Goal: Check status: Check status

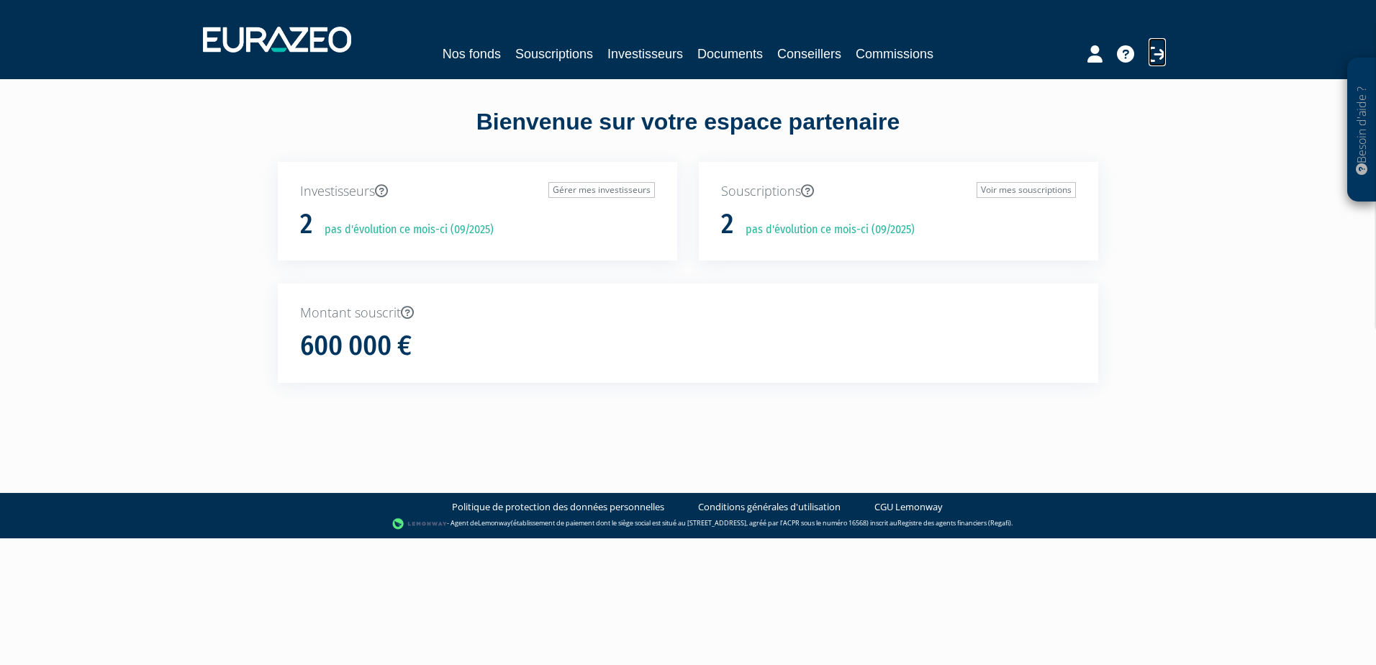
click at [1165, 59] on icon at bounding box center [1156, 53] width 17 height 17
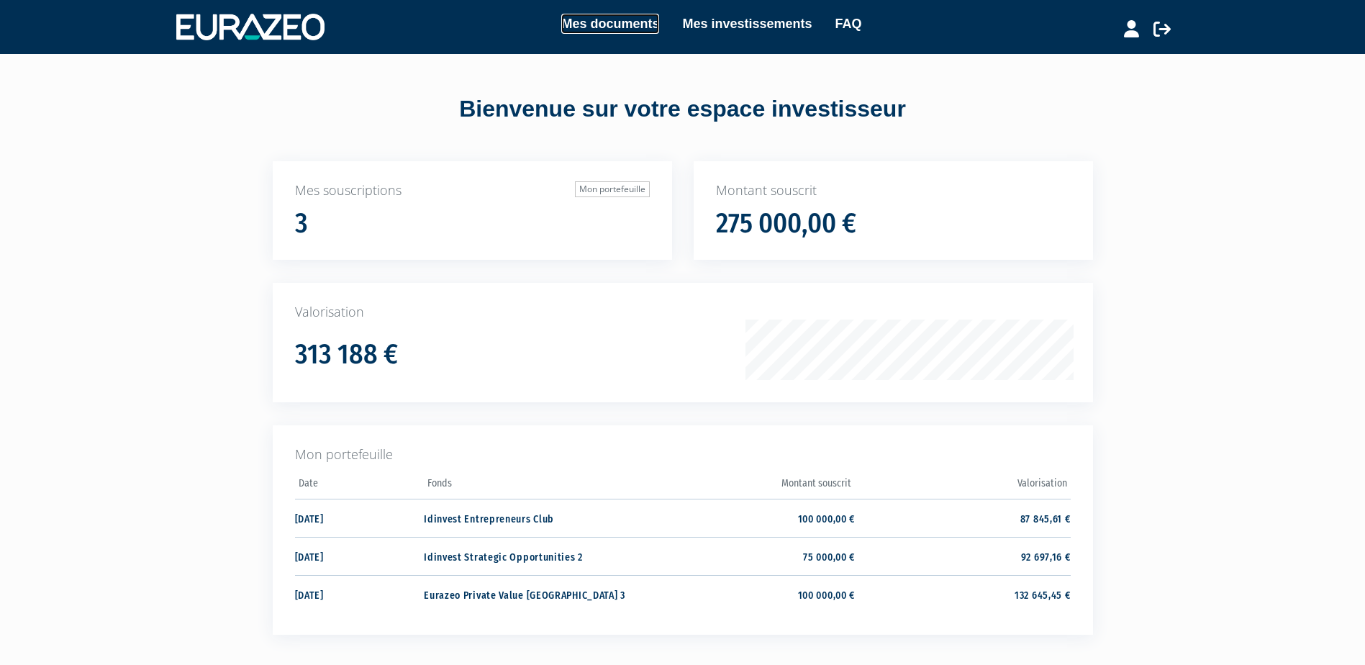
click at [648, 26] on link "Mes documents" at bounding box center [610, 24] width 98 height 20
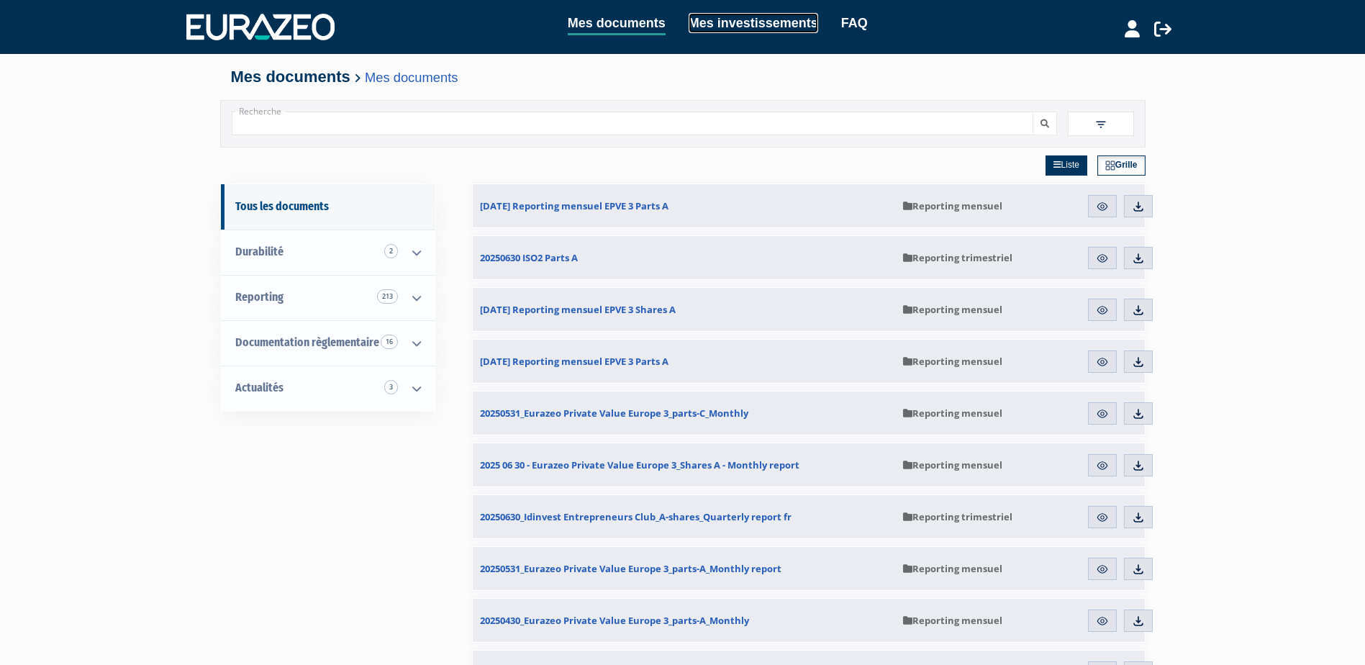
click at [746, 25] on link "Mes investissements" at bounding box center [754, 23] width 130 height 20
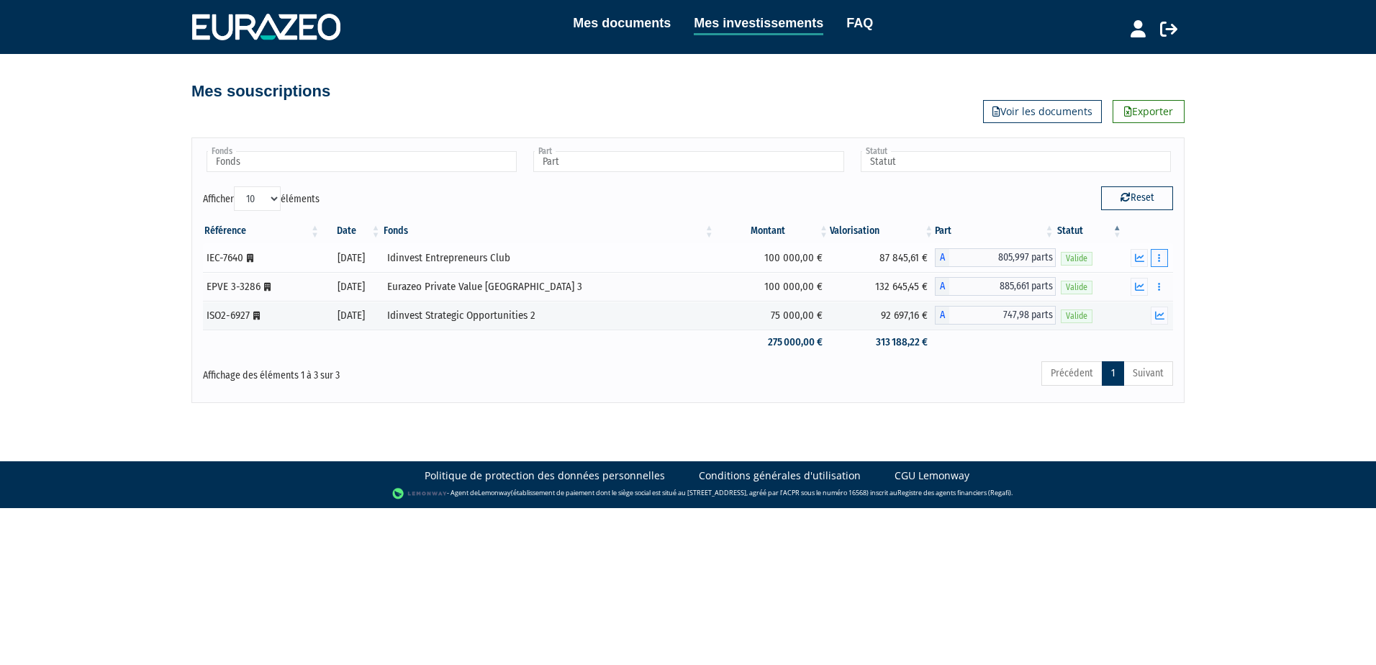
click at [1165, 258] on button "button" at bounding box center [1158, 258] width 17 height 18
click at [1200, 277] on div "Mes documents Mes investissements FAQ Déconnexion Mes documents Mes investissem…" at bounding box center [688, 201] width 1376 height 403
click at [1143, 258] on icon "button" at bounding box center [1139, 257] width 9 height 9
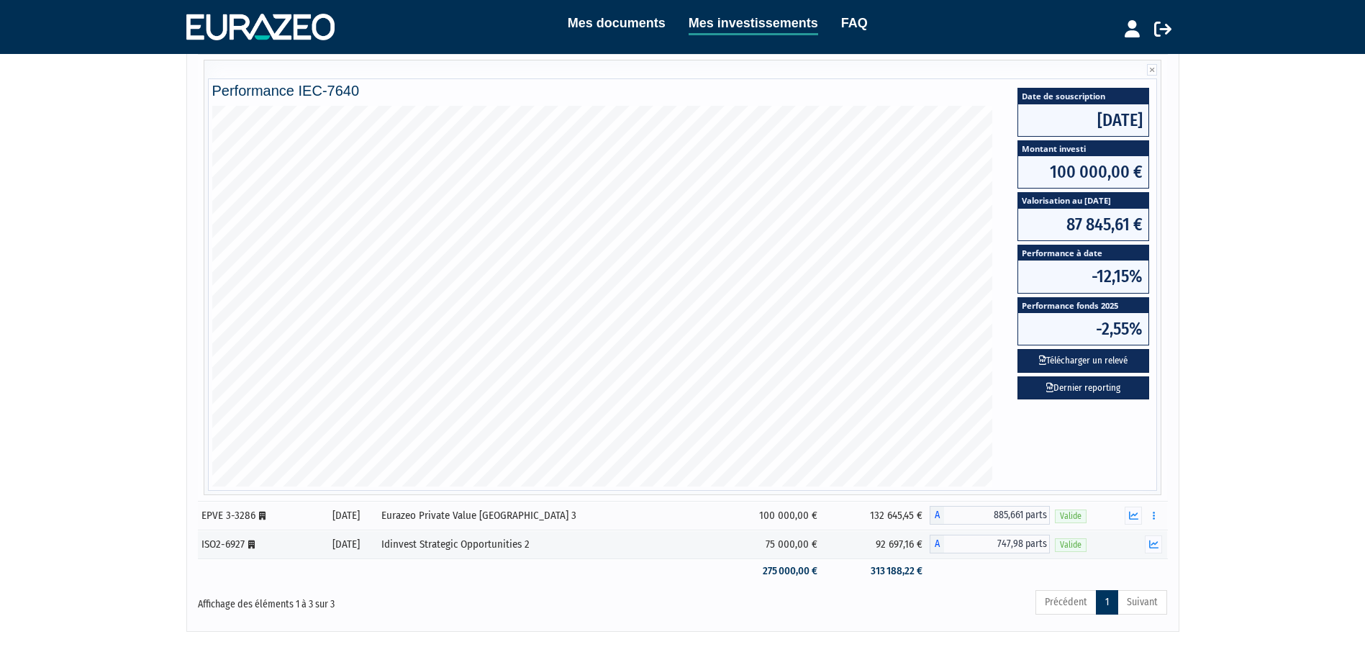
scroll to position [291, 0]
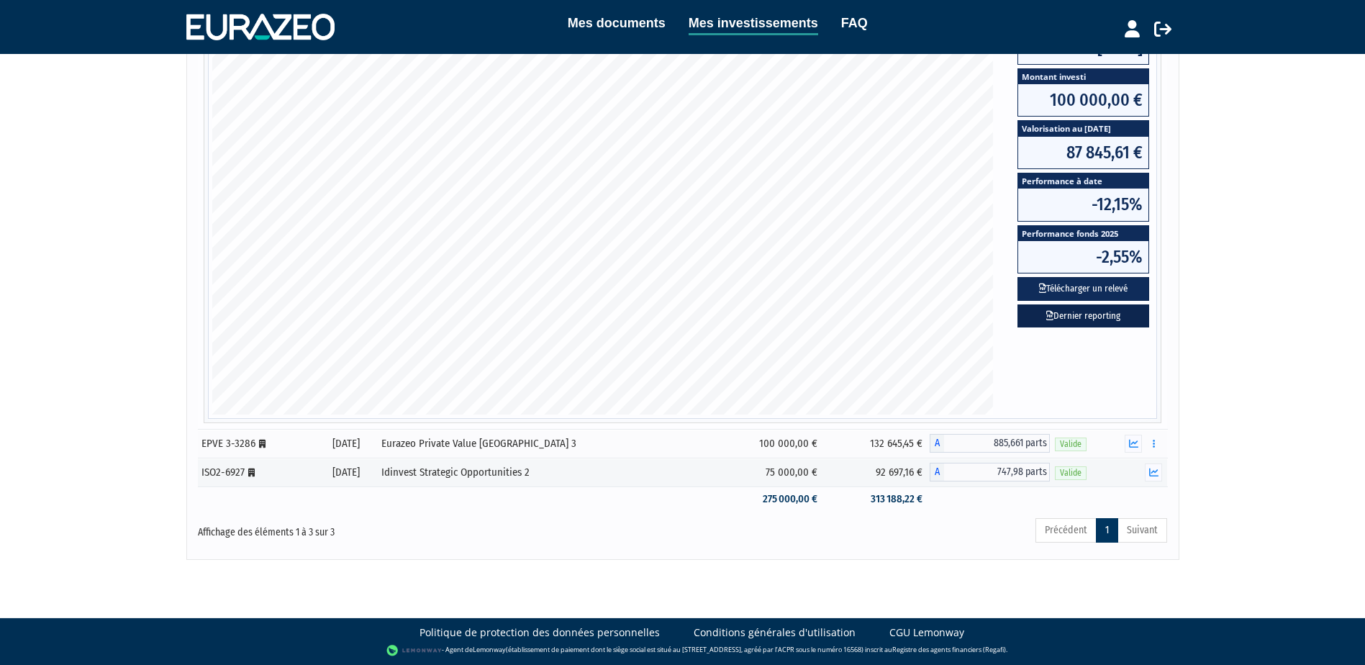
click at [1097, 310] on link "Dernier reporting" at bounding box center [1083, 316] width 132 height 24
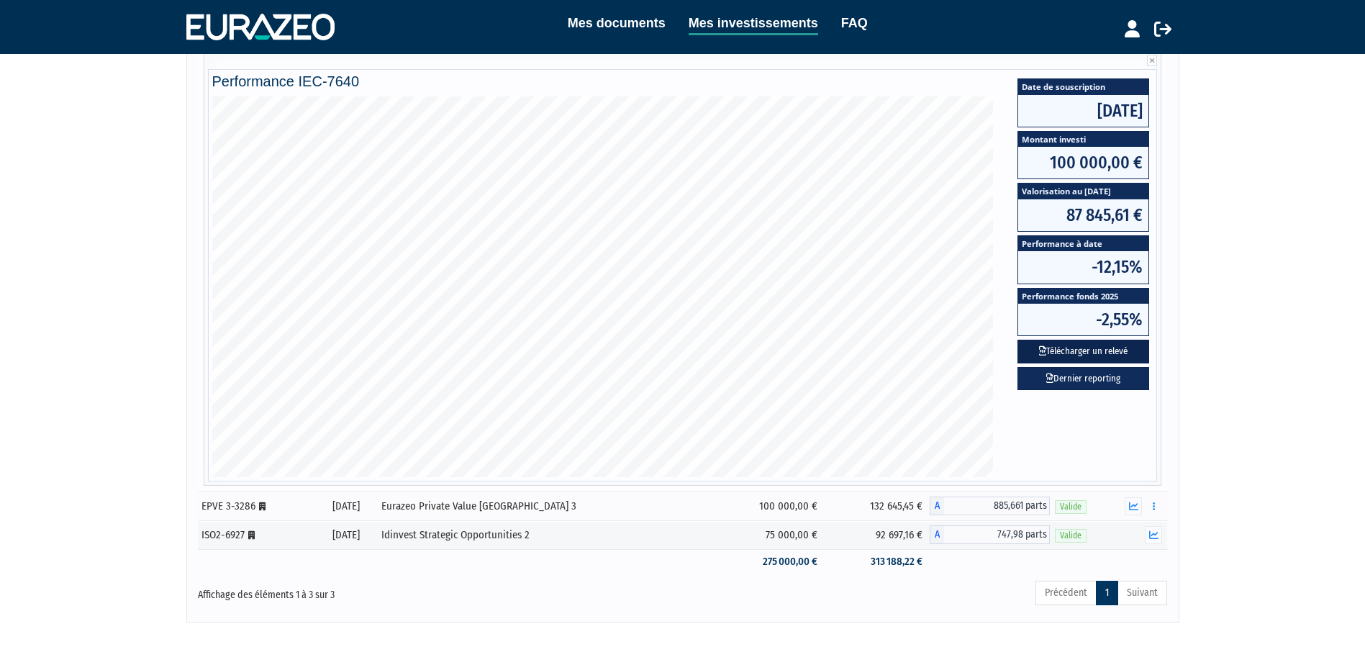
scroll to position [147, 0]
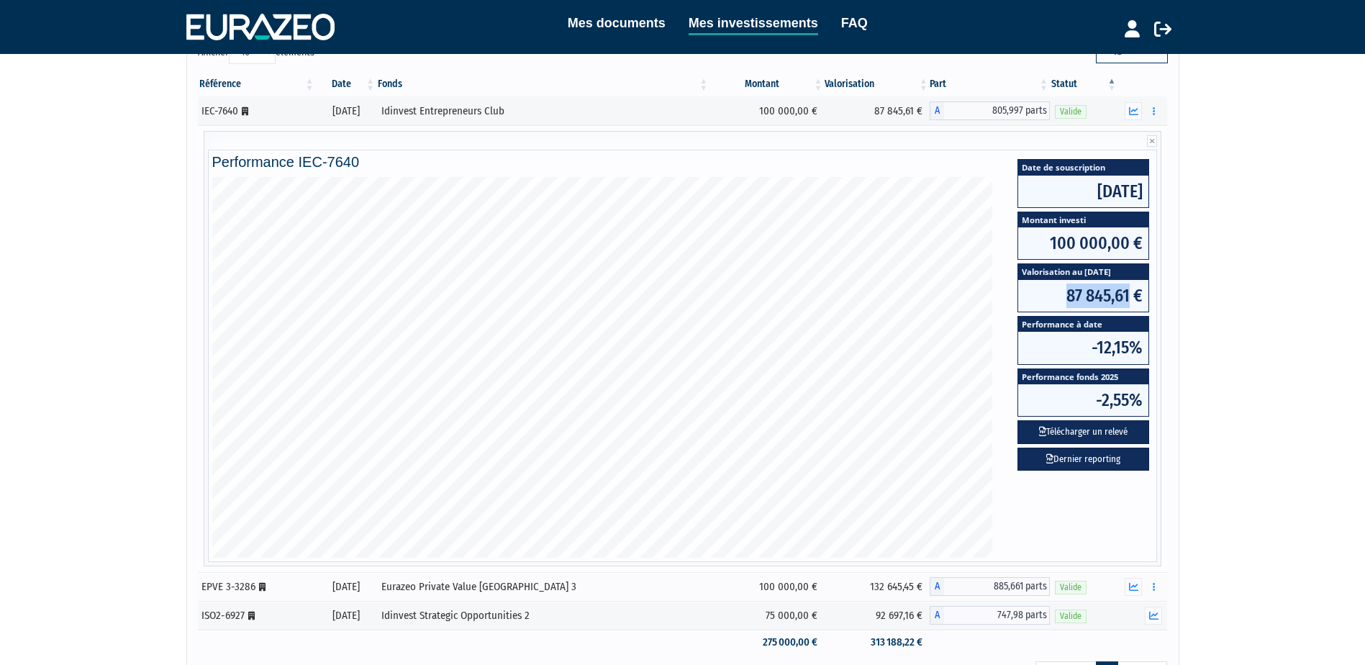
drag, startPoint x: 1063, startPoint y: 295, endPoint x: 1130, endPoint y: 296, distance: 66.9
click at [1130, 296] on span "87 845,61 €" at bounding box center [1083, 296] width 130 height 32
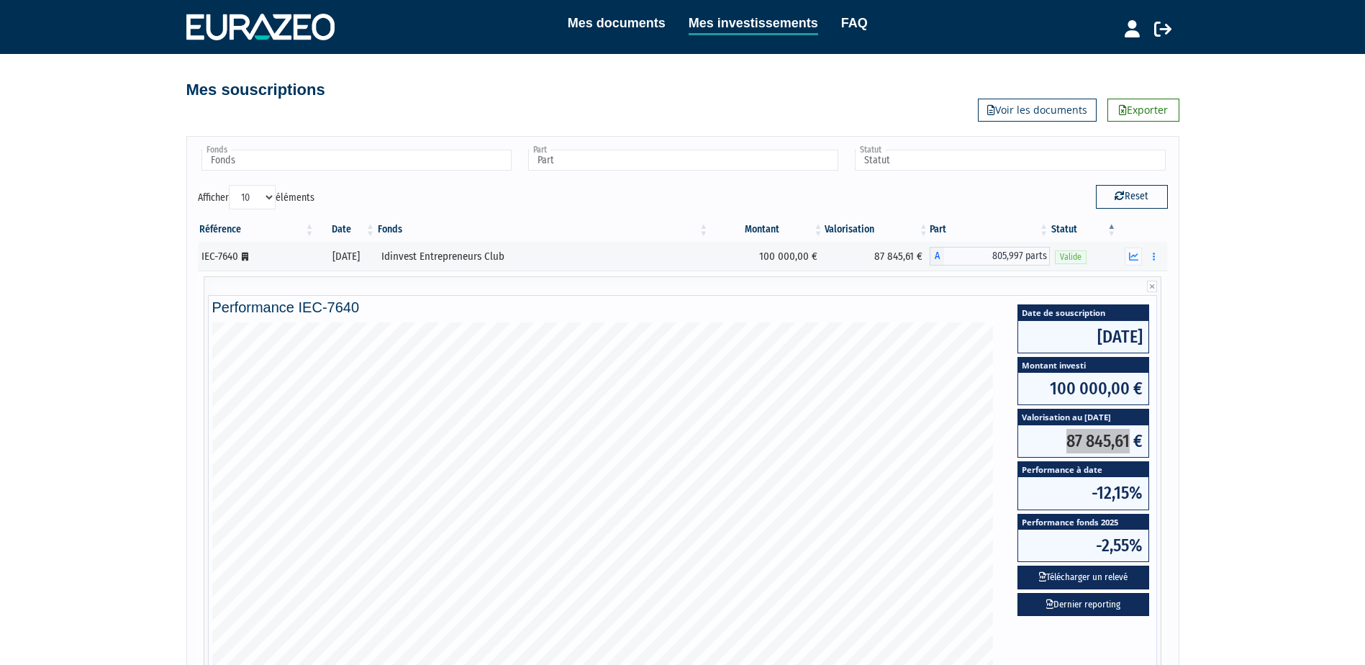
scroll to position [0, 0]
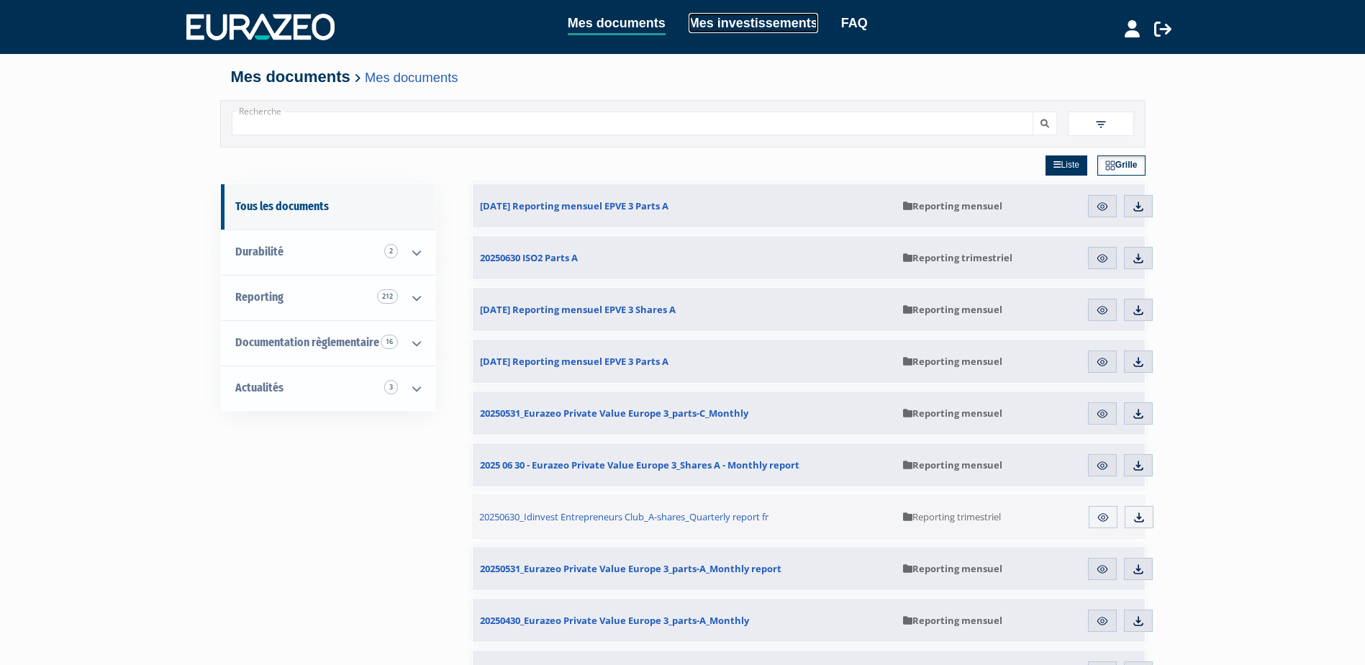
click at [709, 32] on link "Mes investissements" at bounding box center [754, 23] width 130 height 20
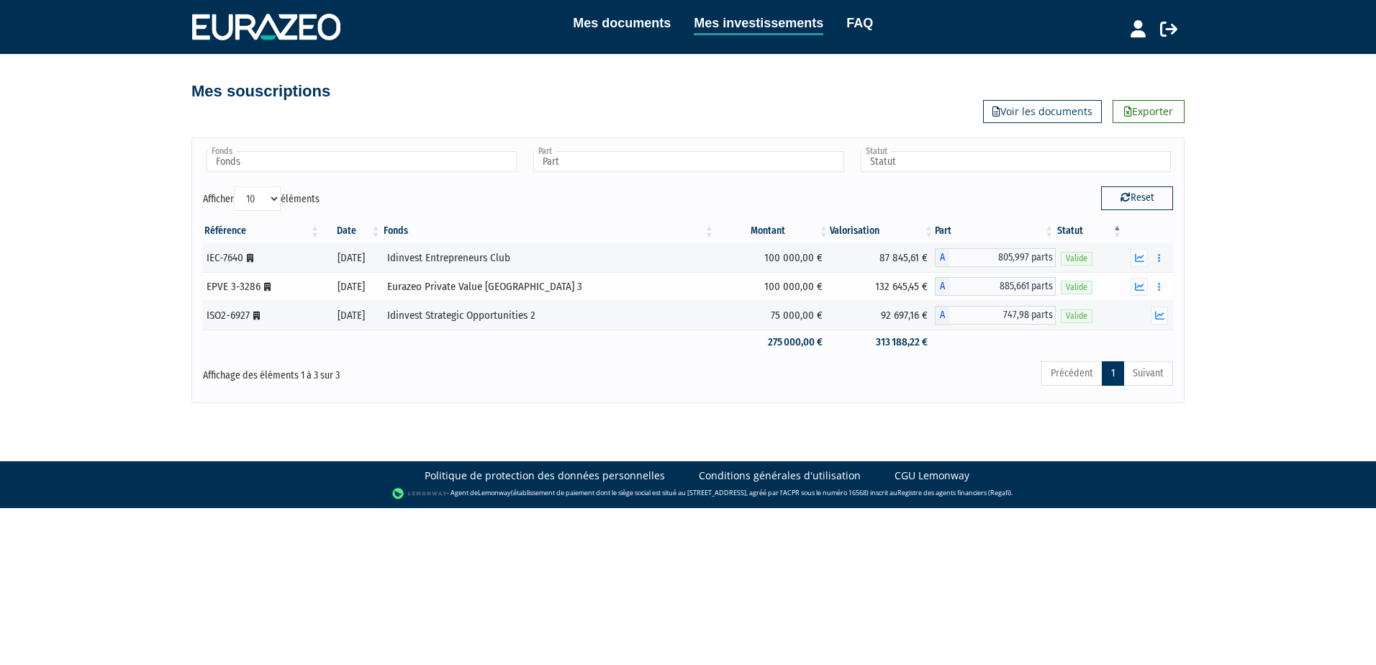
drag, startPoint x: 857, startPoint y: 287, endPoint x: 909, endPoint y: 289, distance: 52.6
click at [909, 289] on td "132 645,45 €" at bounding box center [882, 286] width 105 height 29
click at [1140, 288] on icon "button" at bounding box center [1139, 286] width 9 height 9
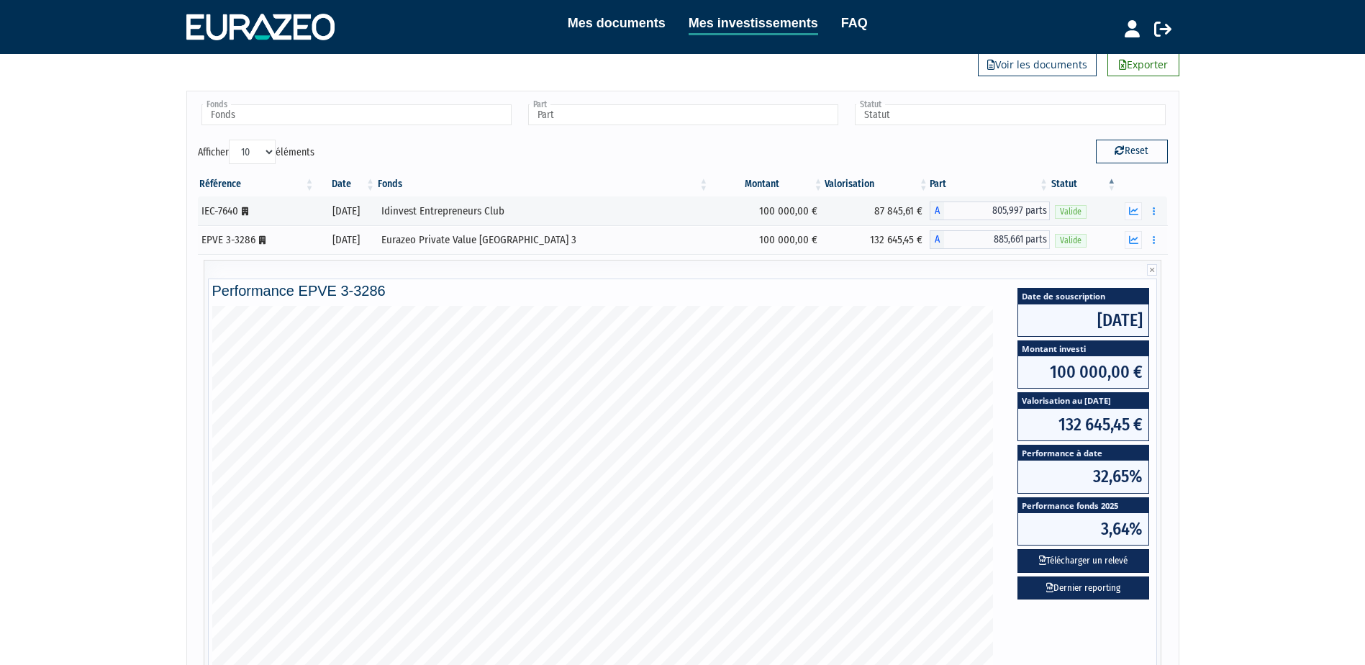
scroll to position [72, 0]
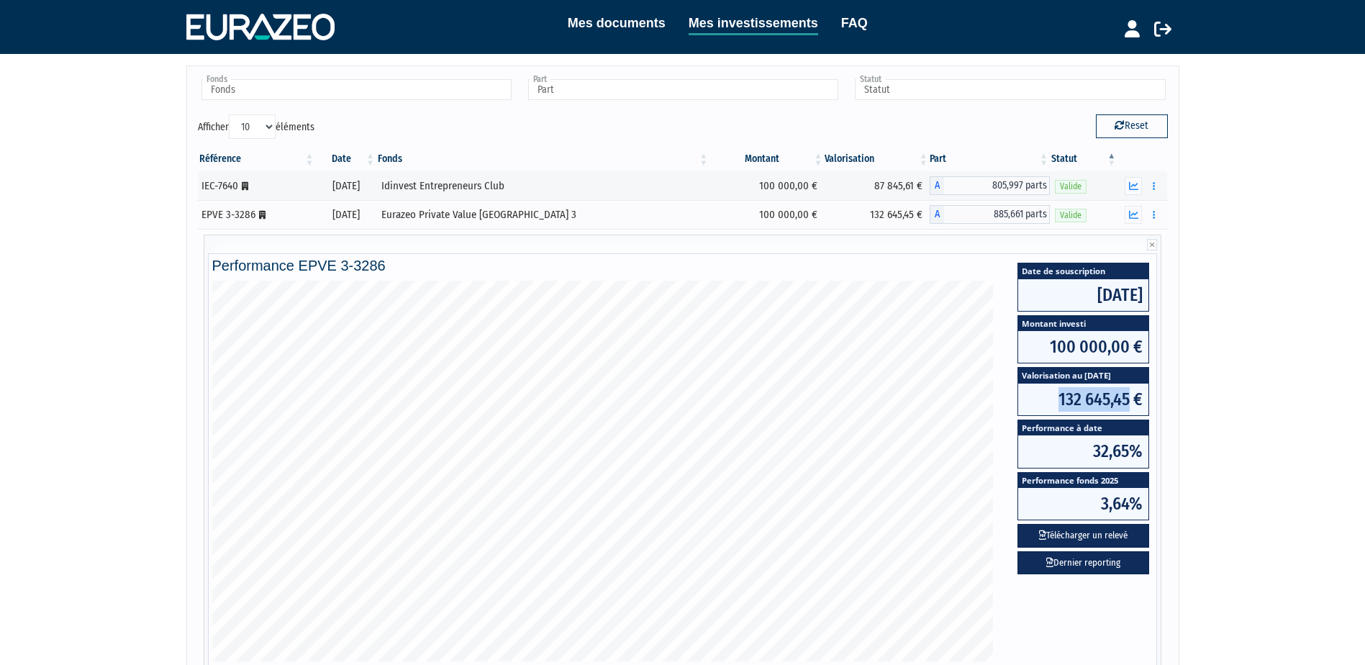
drag, startPoint x: 1054, startPoint y: 396, endPoint x: 1130, endPoint y: 399, distance: 75.6
click at [1130, 399] on span "132 645,45 €" at bounding box center [1083, 399] width 130 height 32
copy span "132 645,45"
click at [764, 30] on link "Mes investissements" at bounding box center [754, 24] width 130 height 22
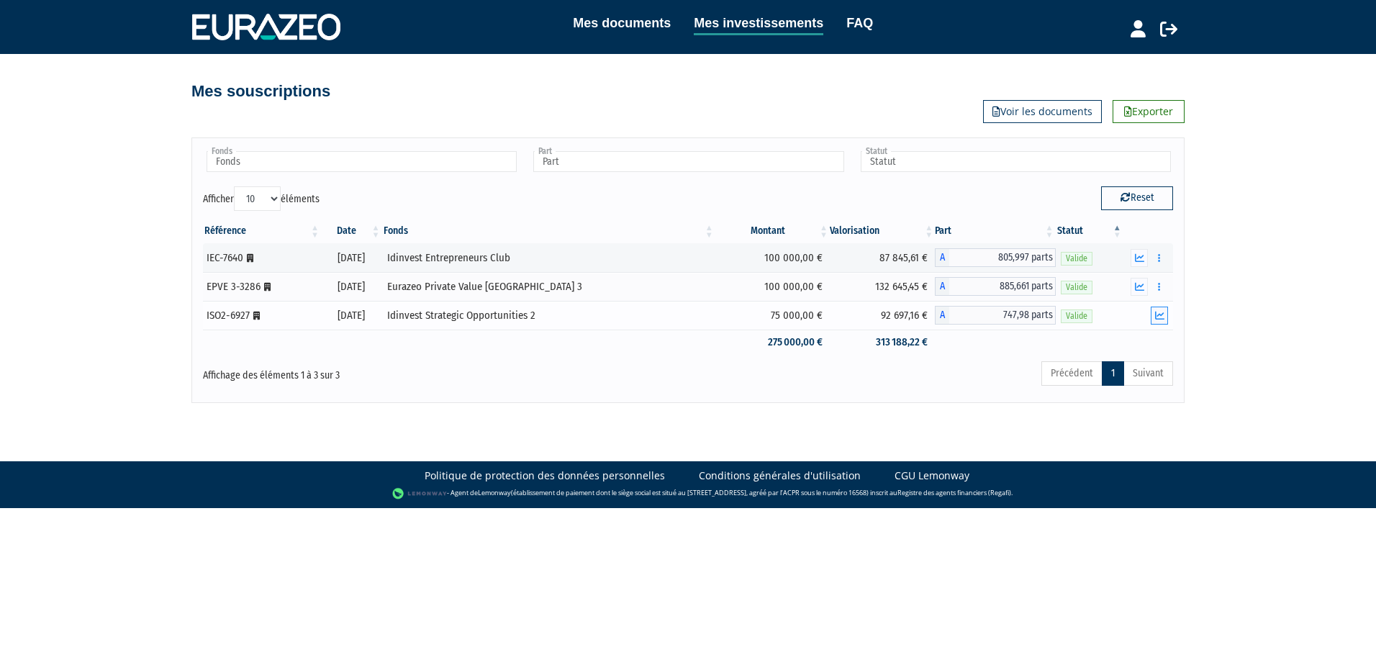
click at [1158, 317] on icon "button" at bounding box center [1159, 315] width 9 height 9
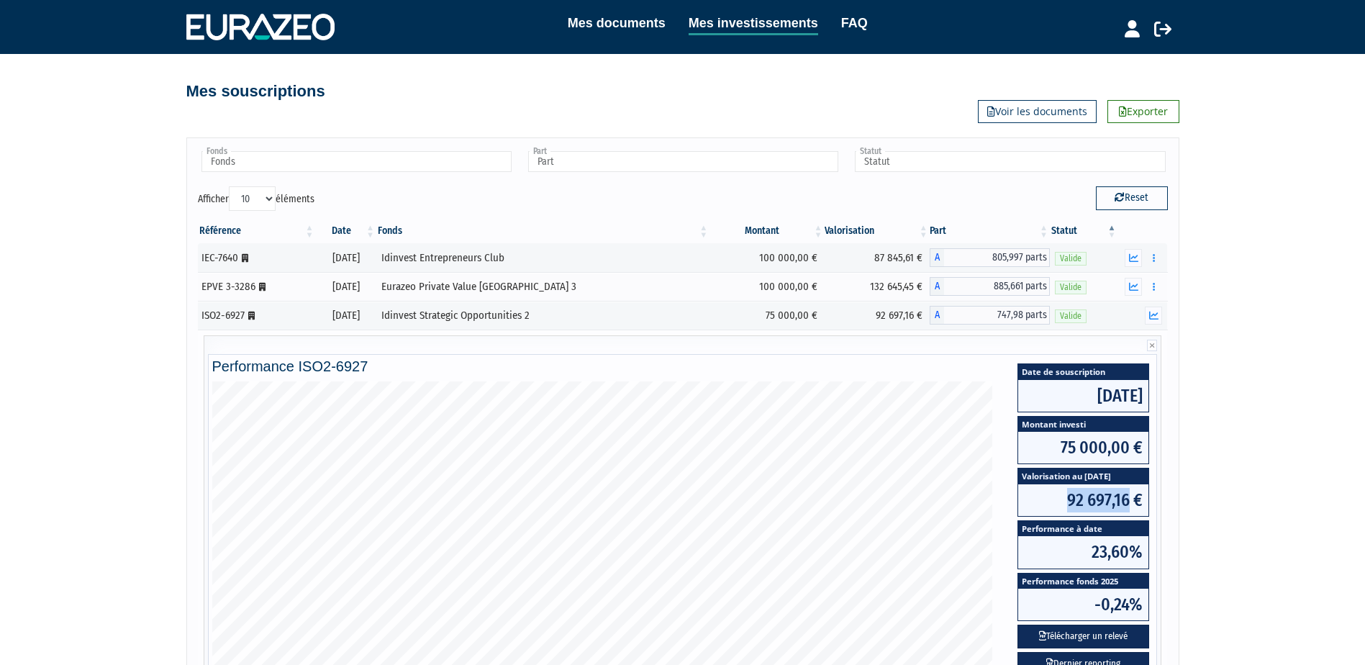
drag, startPoint x: 1061, startPoint y: 495, endPoint x: 1129, endPoint y: 512, distance: 69.6
click at [1129, 512] on span "92 697,16 €" at bounding box center [1083, 500] width 130 height 32
copy span "92 697,16"
